Goal: Obtain resource: Obtain resource

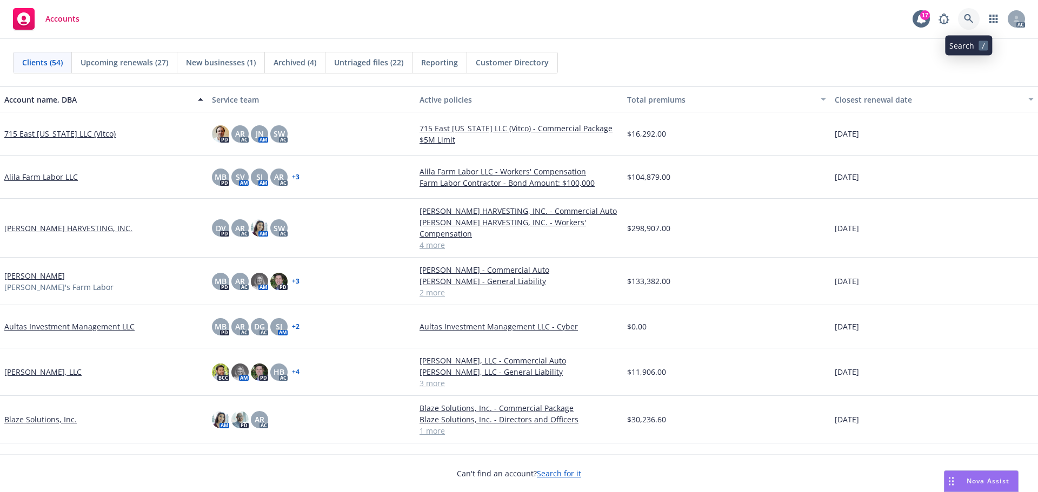
click at [966, 19] on icon at bounding box center [969, 19] width 10 height 10
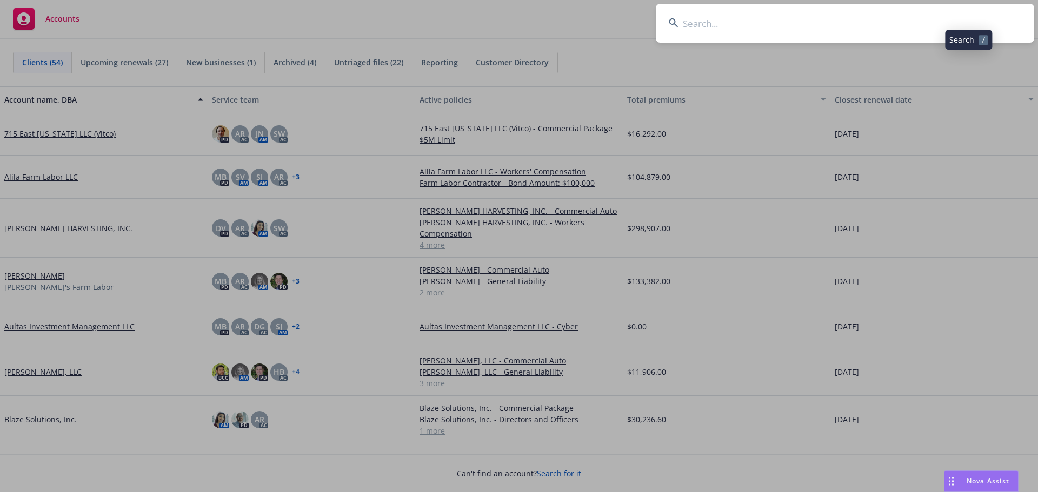
click at [857, 23] on input at bounding box center [845, 23] width 378 height 39
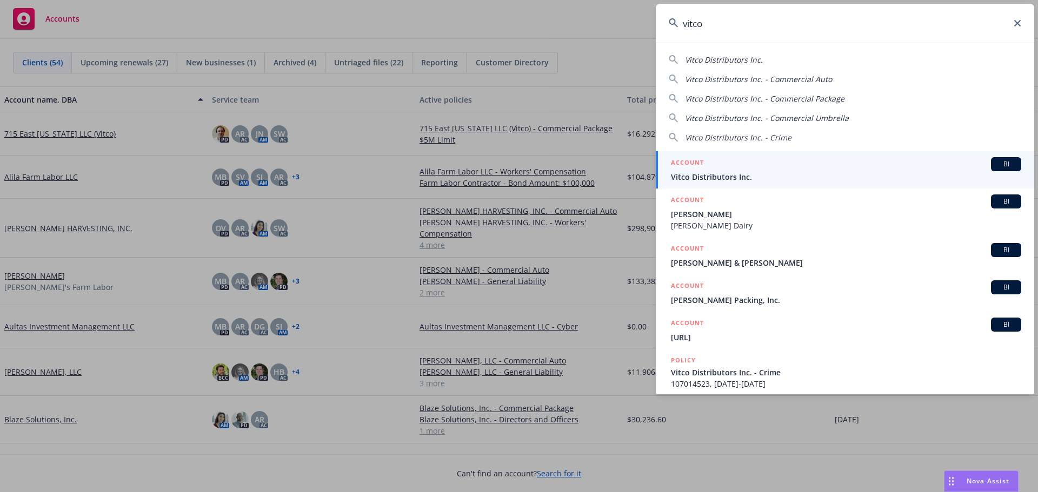
type input "vitco"
click at [756, 175] on span "Vitco Distributors Inc." at bounding box center [846, 176] width 350 height 11
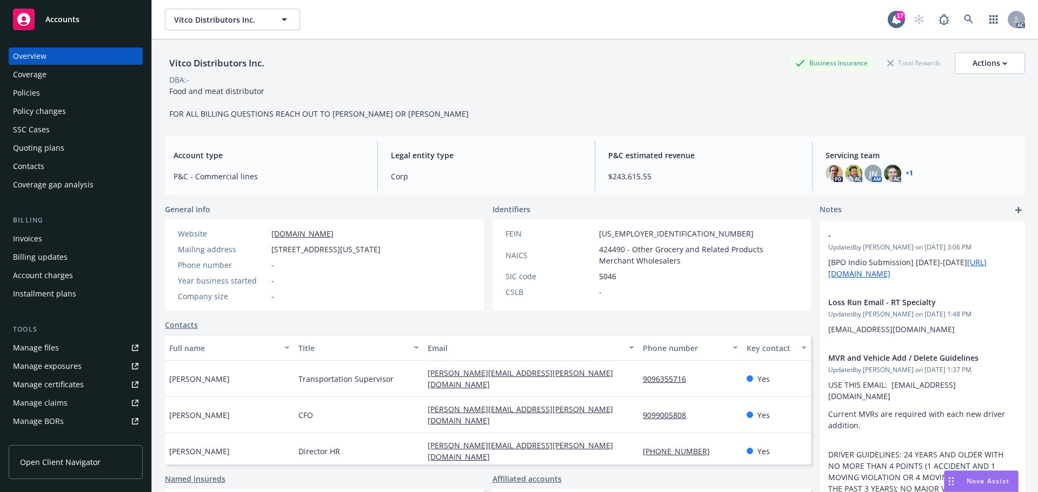
click at [58, 98] on div "Policies" at bounding box center [75, 92] width 125 height 17
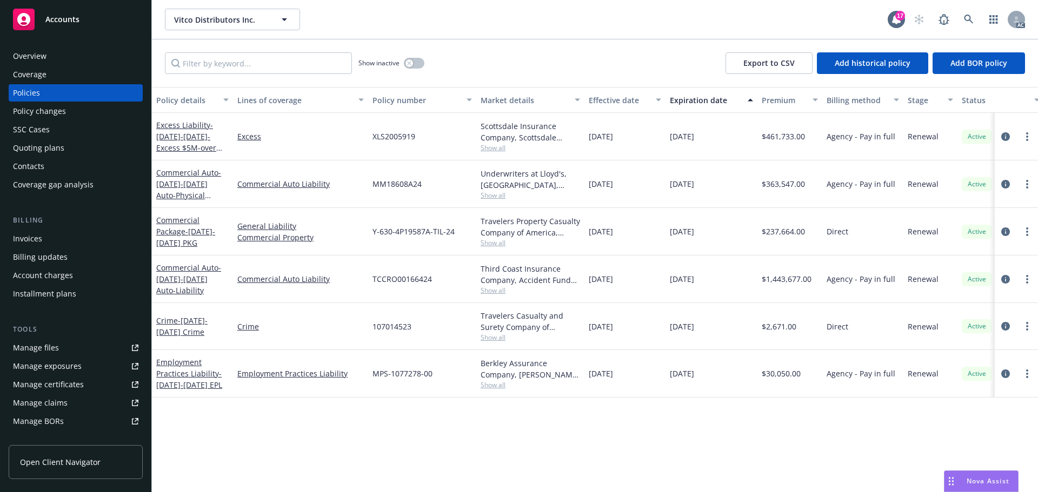
click at [66, 344] on link "Manage files" at bounding box center [76, 347] width 134 height 17
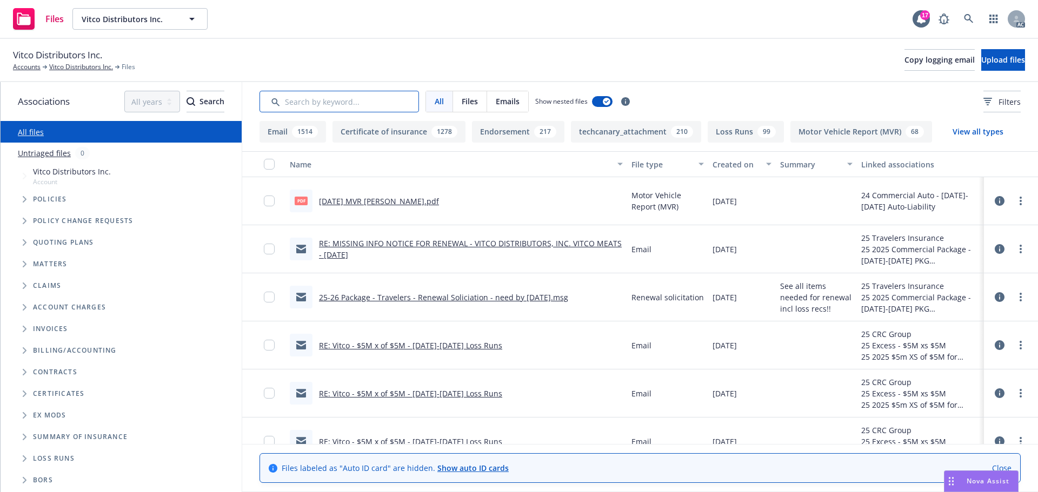
click at [332, 102] on input "Search by keyword..." at bounding box center [338, 102] width 159 height 22
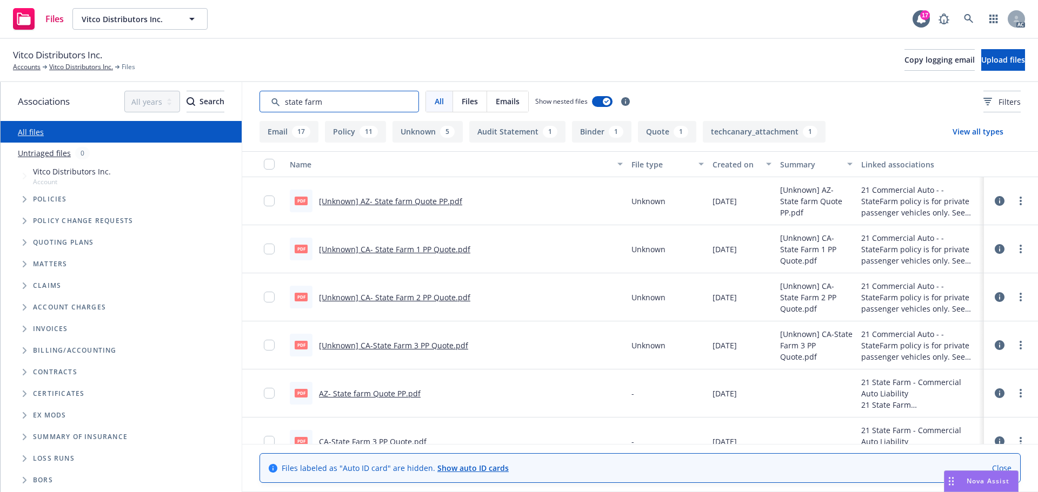
type input "state farm"
click at [725, 165] on div "Created on" at bounding box center [735, 164] width 47 height 11
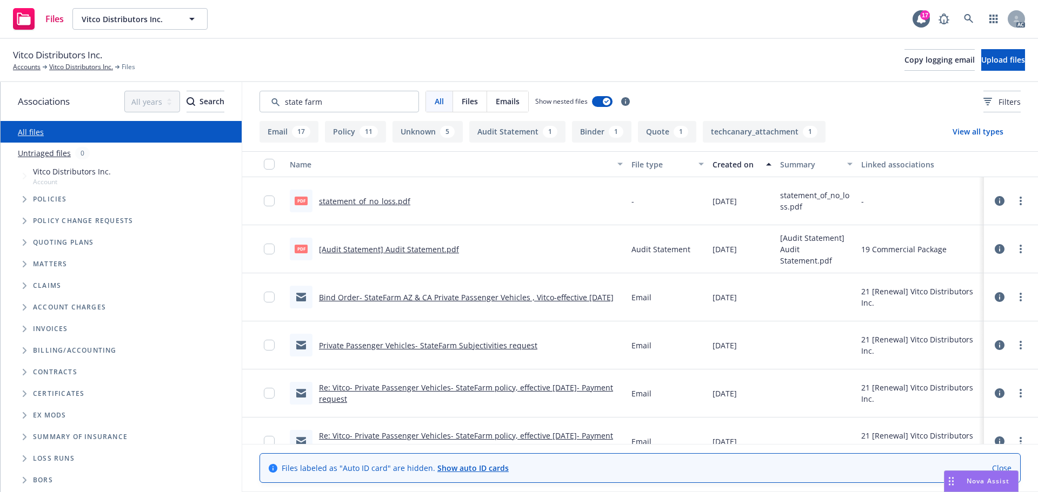
click at [446, 295] on link "Bind Order- StateFarm AZ & CA Private Passenger Vehicles , Vitco-effective [DAT…" at bounding box center [466, 297] width 295 height 10
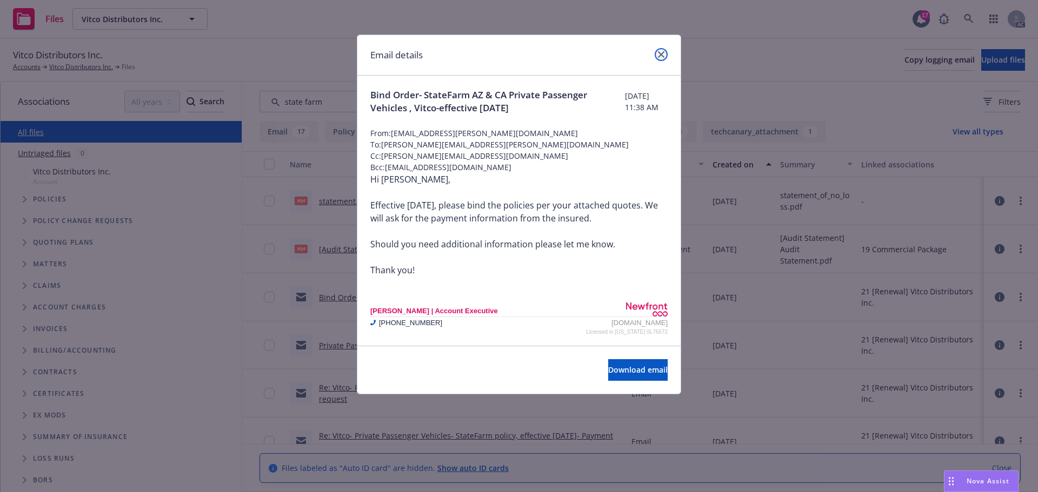
click at [664, 55] on link "close" at bounding box center [661, 54] width 13 height 13
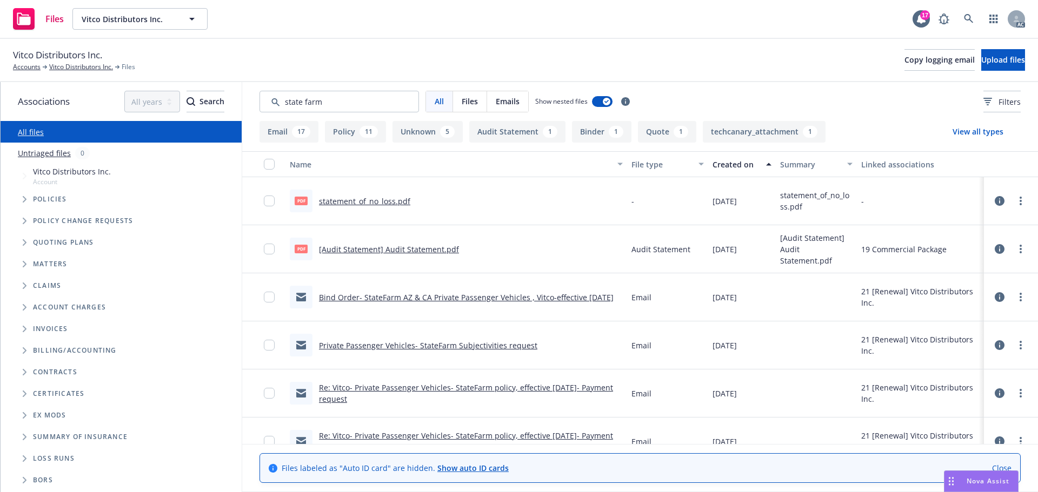
click at [363, 296] on link "Bind Order- StateFarm AZ & CA Private Passenger Vehicles , Vitco-effective [DAT…" at bounding box center [466, 297] width 295 height 10
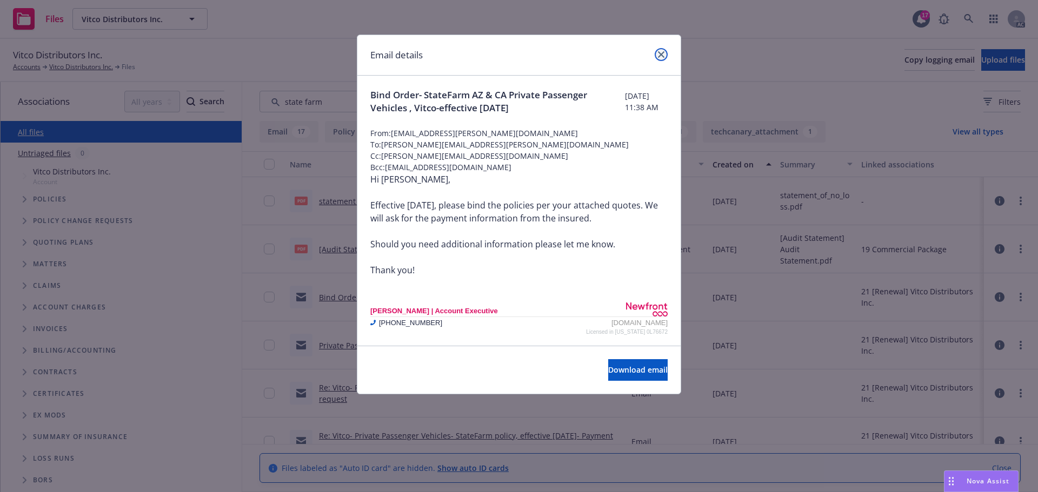
click at [661, 56] on icon "close" at bounding box center [661, 54] width 6 height 6
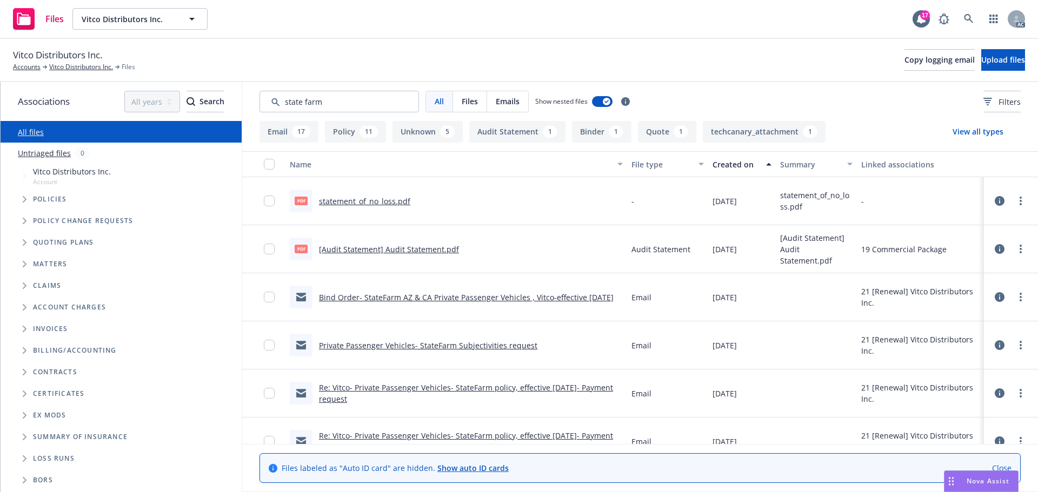
click at [722, 165] on div "Created on" at bounding box center [735, 164] width 47 height 11
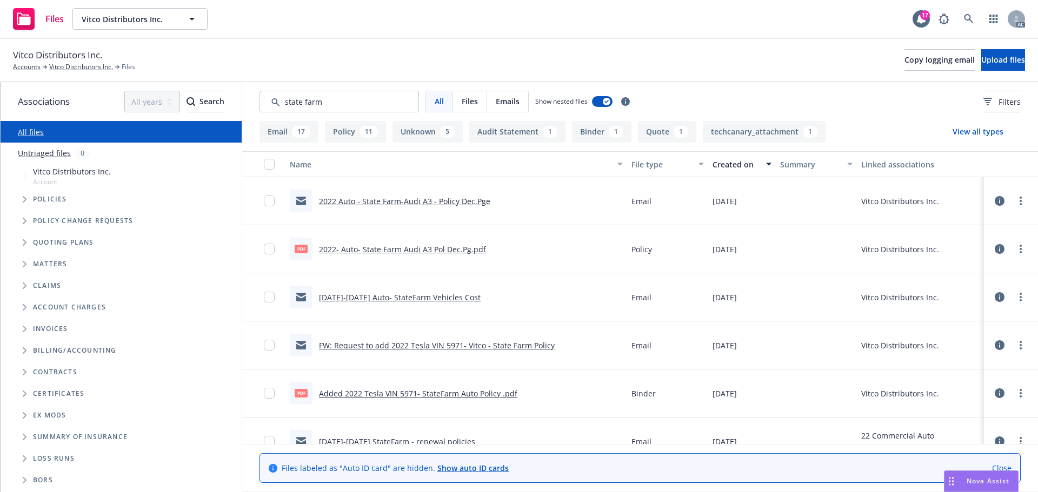
click at [398, 200] on link "2022 Auto - State Farm-Audi A3 - Policy Dec.Pge" at bounding box center [404, 201] width 171 height 10
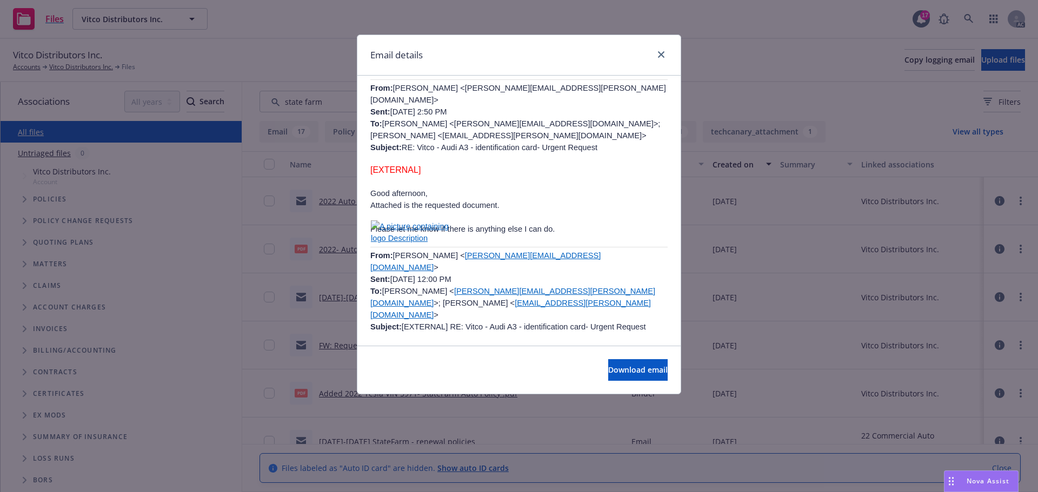
scroll to position [216, 0]
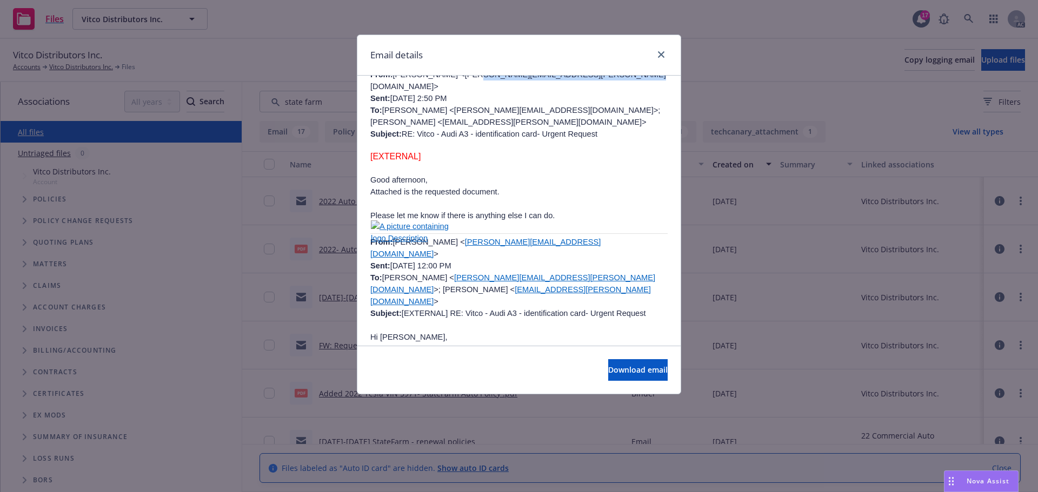
drag, startPoint x: 446, startPoint y: 88, endPoint x: 570, endPoint y: 88, distance: 123.8
click at [570, 88] on p "From: [PERSON_NAME] <[PERSON_NAME][EMAIL_ADDRESS][PERSON_NAME][DOMAIN_NAME]> Se…" at bounding box center [518, 104] width 297 height 71
copy p "[PERSON_NAME][EMAIL_ADDRESS][PERSON_NAME][DOMAIN_NAME]"
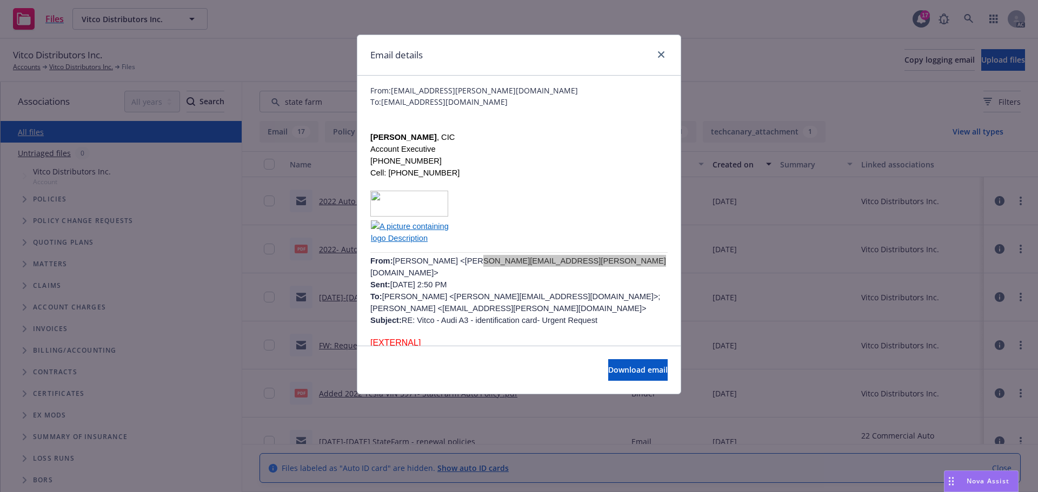
scroll to position [0, 0]
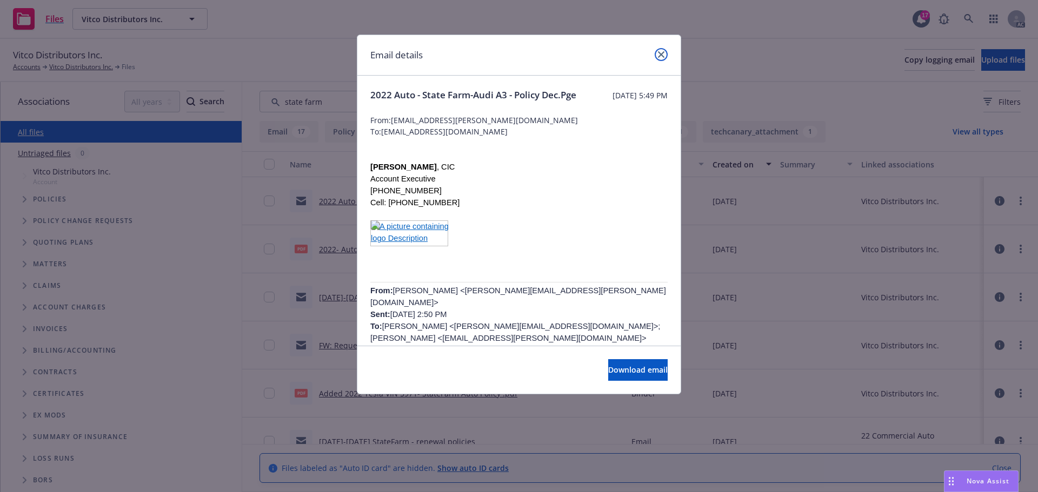
drag, startPoint x: 659, startPoint y: 52, endPoint x: 649, endPoint y: 54, distance: 10.4
click at [659, 52] on icon "close" at bounding box center [661, 54] width 6 height 6
